Goal: Browse casually: Explore the website without a specific task or goal

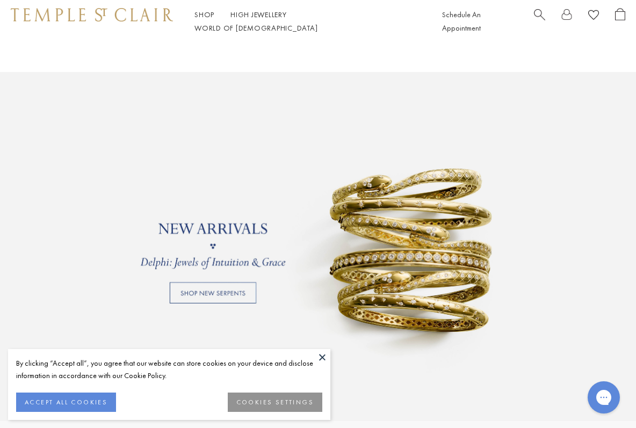
scroll to position [713, 0]
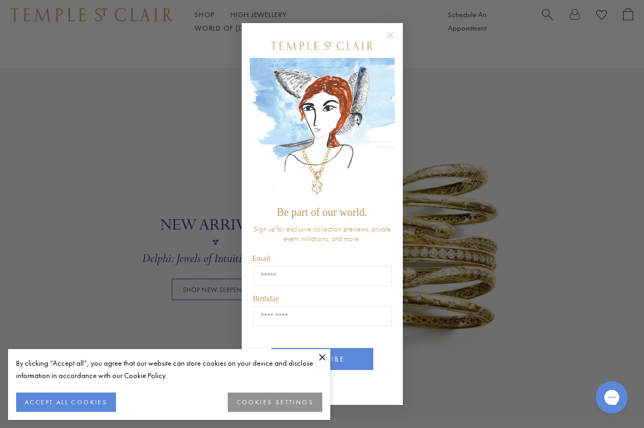
click at [530, 276] on div "Close dialog Be part of our world. Sign up for exclusive collection previews, p…" at bounding box center [322, 214] width 644 height 428
click at [386, 32] on circle "Close dialog" at bounding box center [390, 34] width 13 height 13
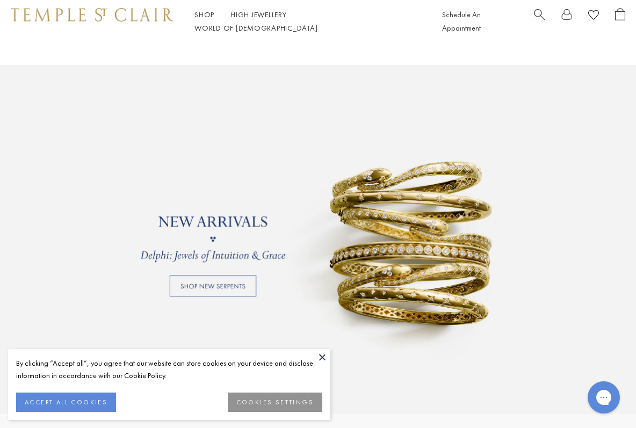
click at [230, 280] on link at bounding box center [318, 239] width 636 height 349
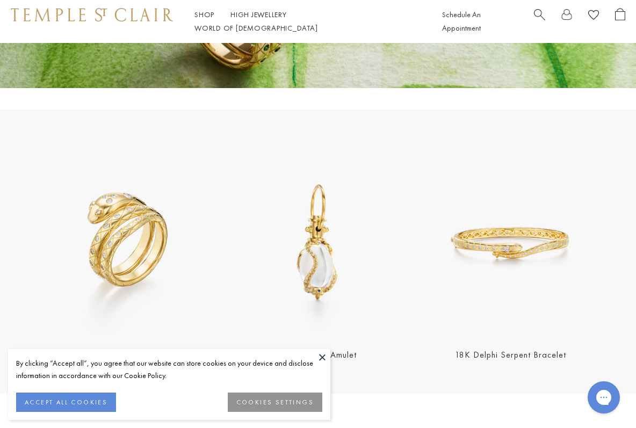
scroll to position [209, 0]
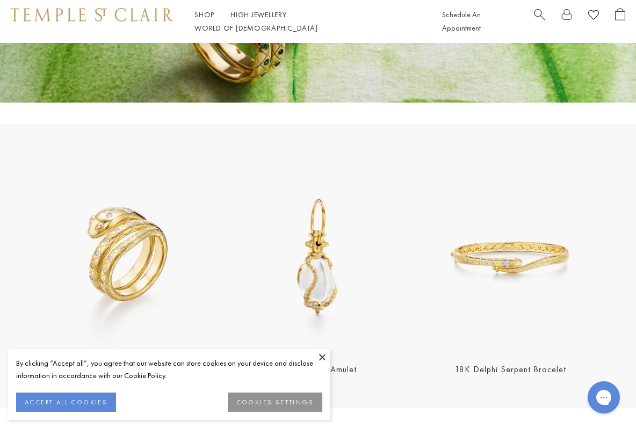
click at [163, 241] on img at bounding box center [125, 257] width 186 height 186
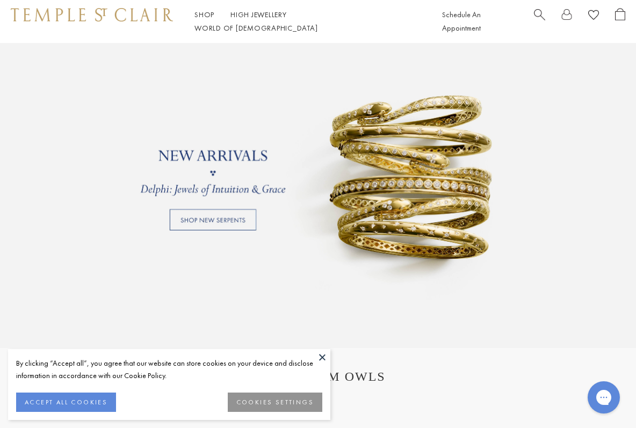
scroll to position [813, 0]
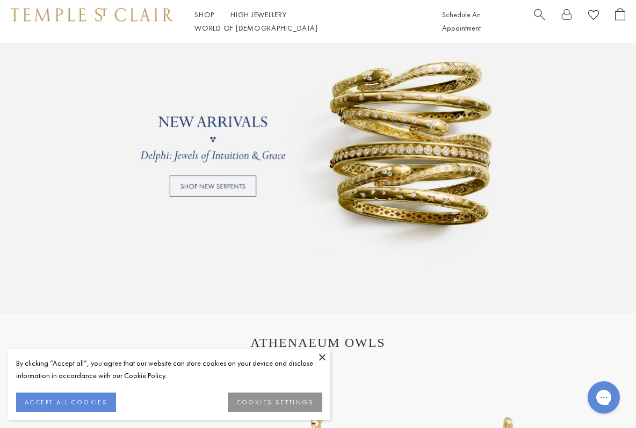
click at [206, 179] on link at bounding box center [318, 139] width 636 height 349
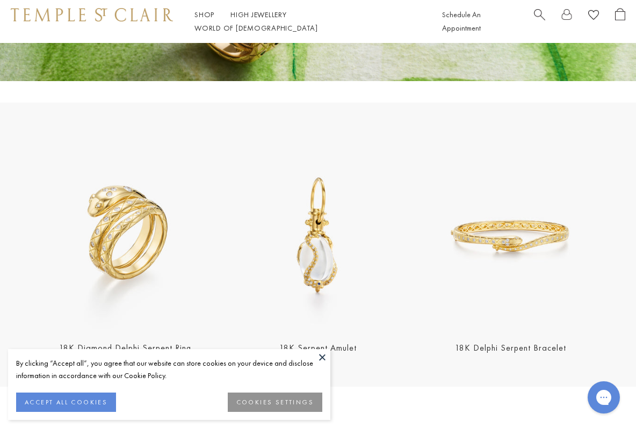
scroll to position [236, 0]
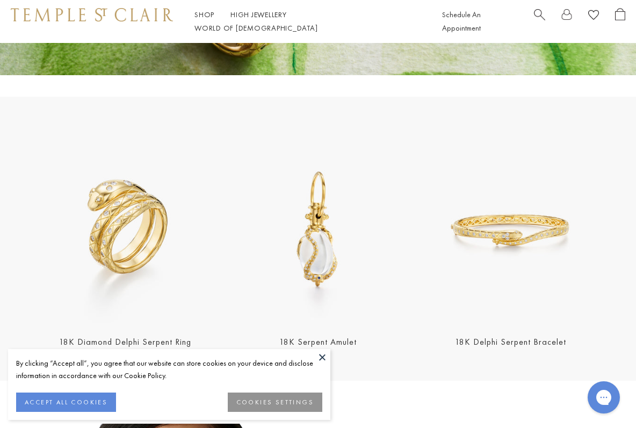
click at [169, 267] on img at bounding box center [125, 230] width 186 height 186
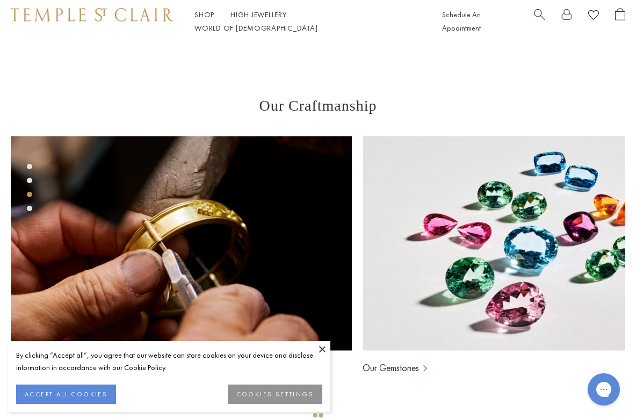
scroll to position [594, 0]
